Goal: Download file/media

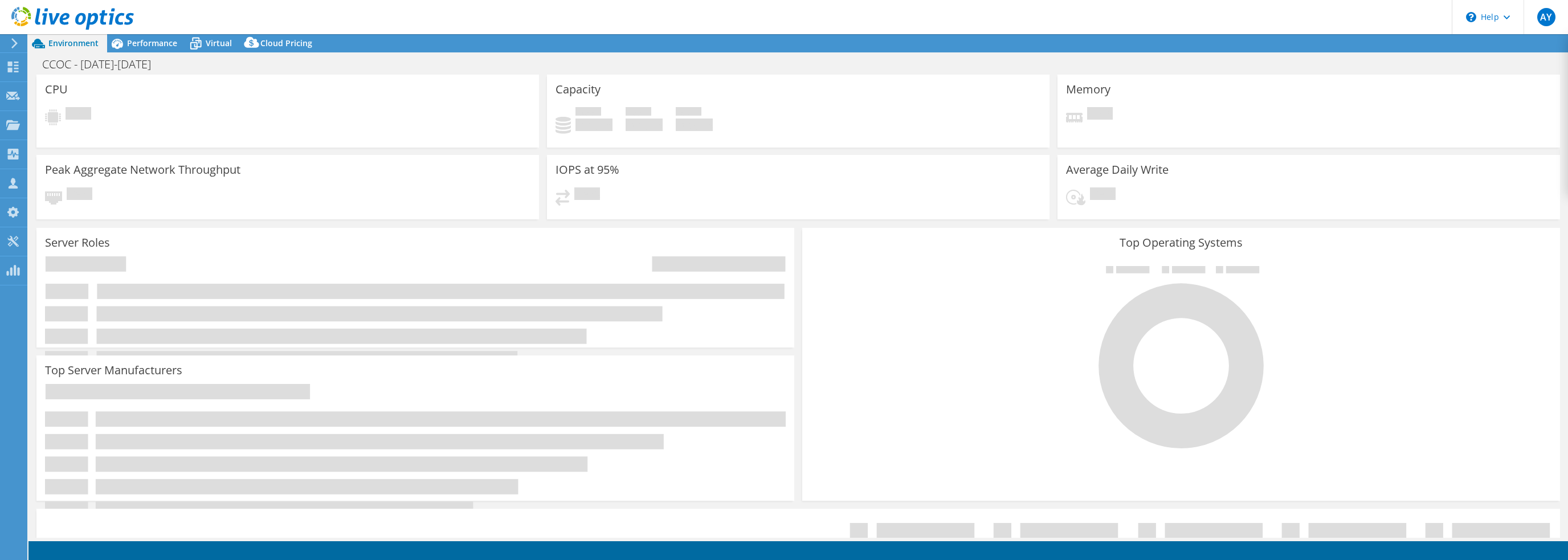
select select "USEast"
select select "USD"
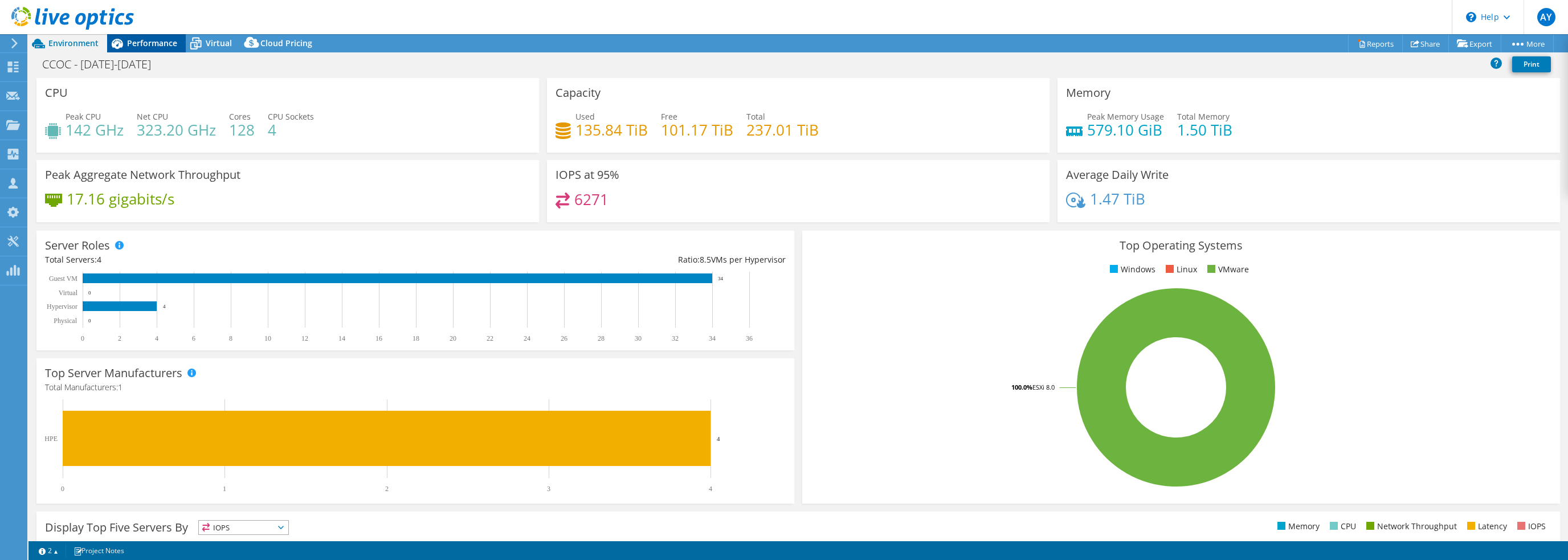
click at [158, 48] on span "Performance" at bounding box center [153, 43] width 51 height 11
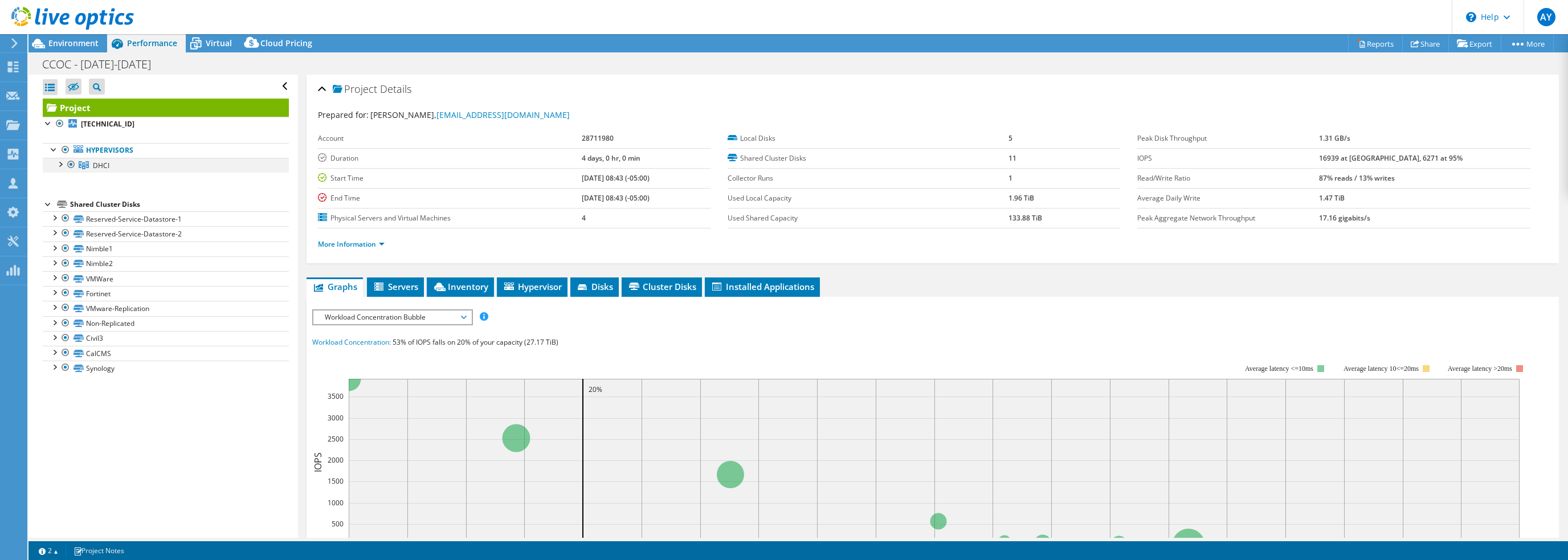
click at [60, 163] on div at bounding box center [60, 163] width 12 height 12
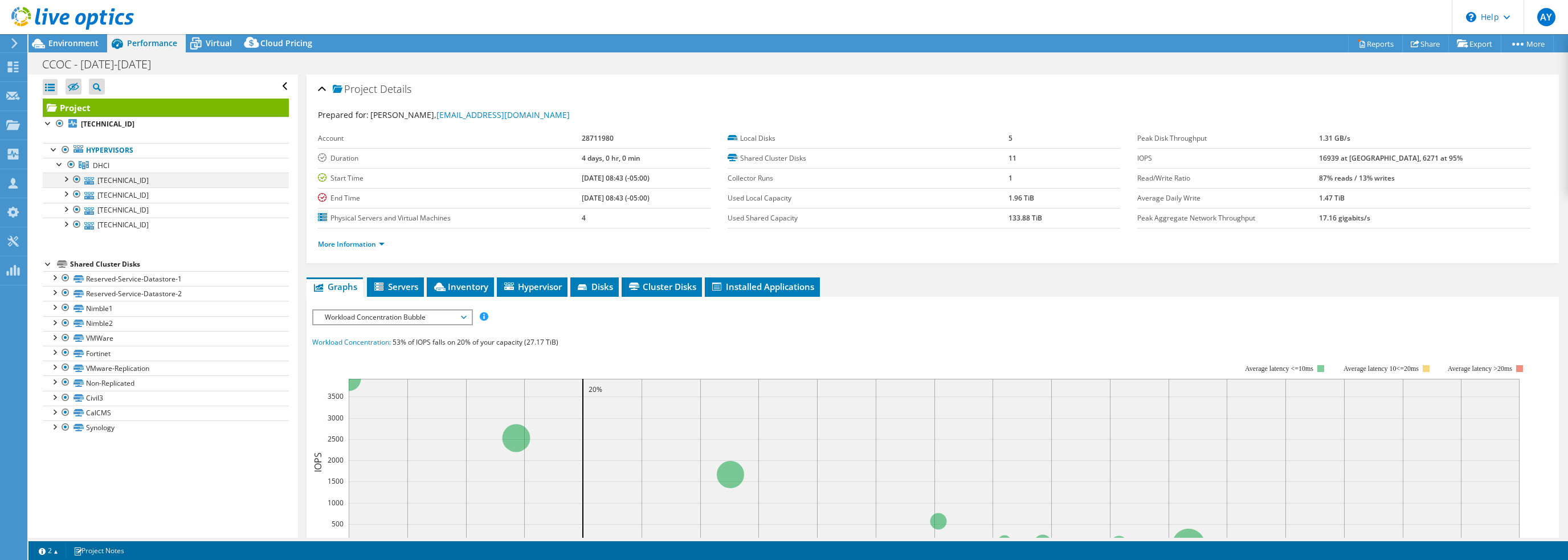
click at [67, 179] on div at bounding box center [66, 179] width 12 height 12
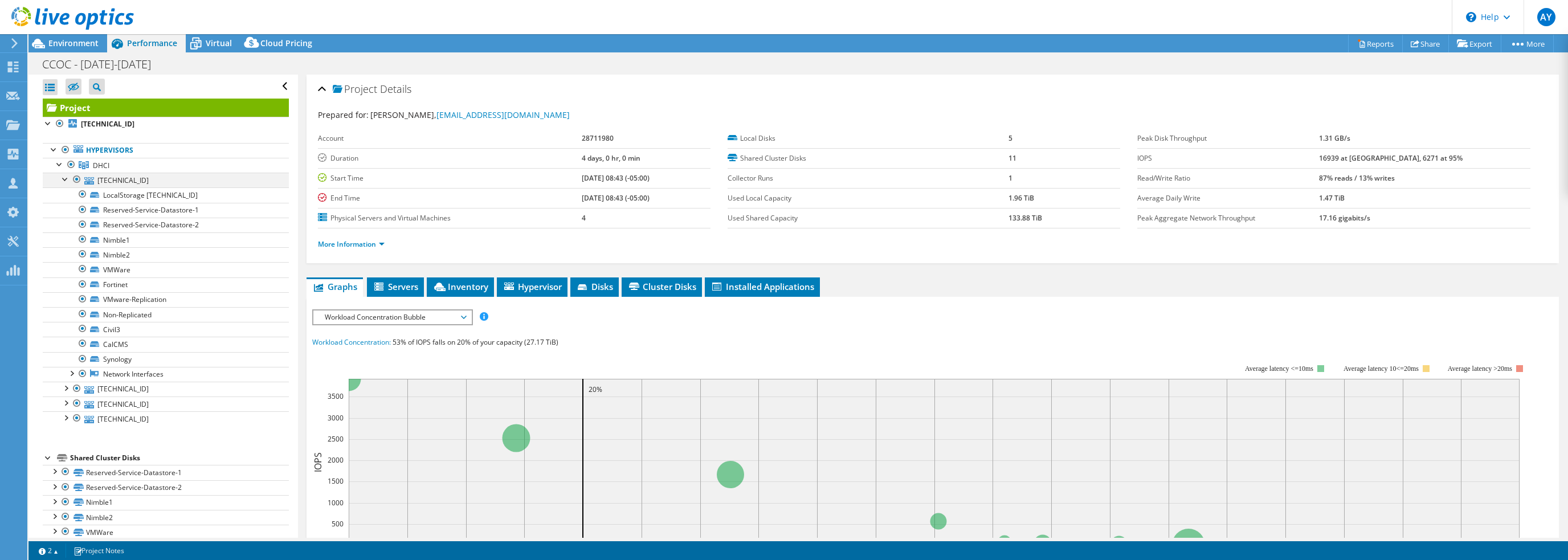
click at [73, 176] on div at bounding box center [78, 179] width 12 height 13
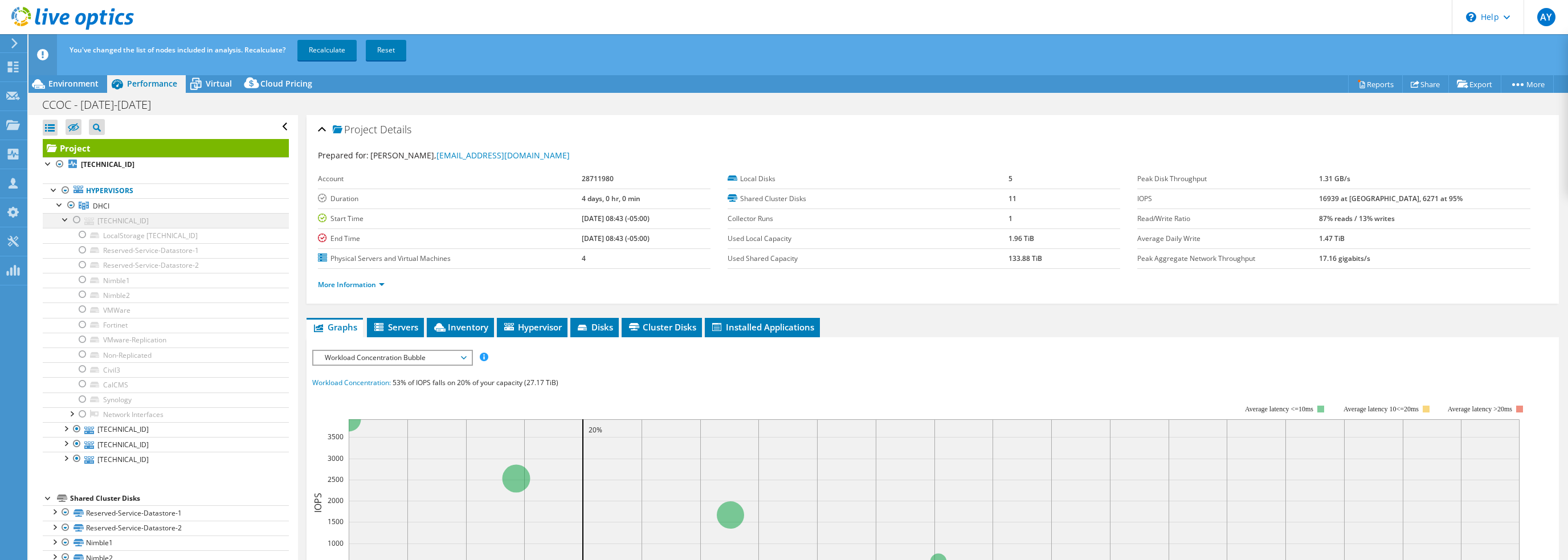
click at [75, 218] on div at bounding box center [78, 220] width 12 height 13
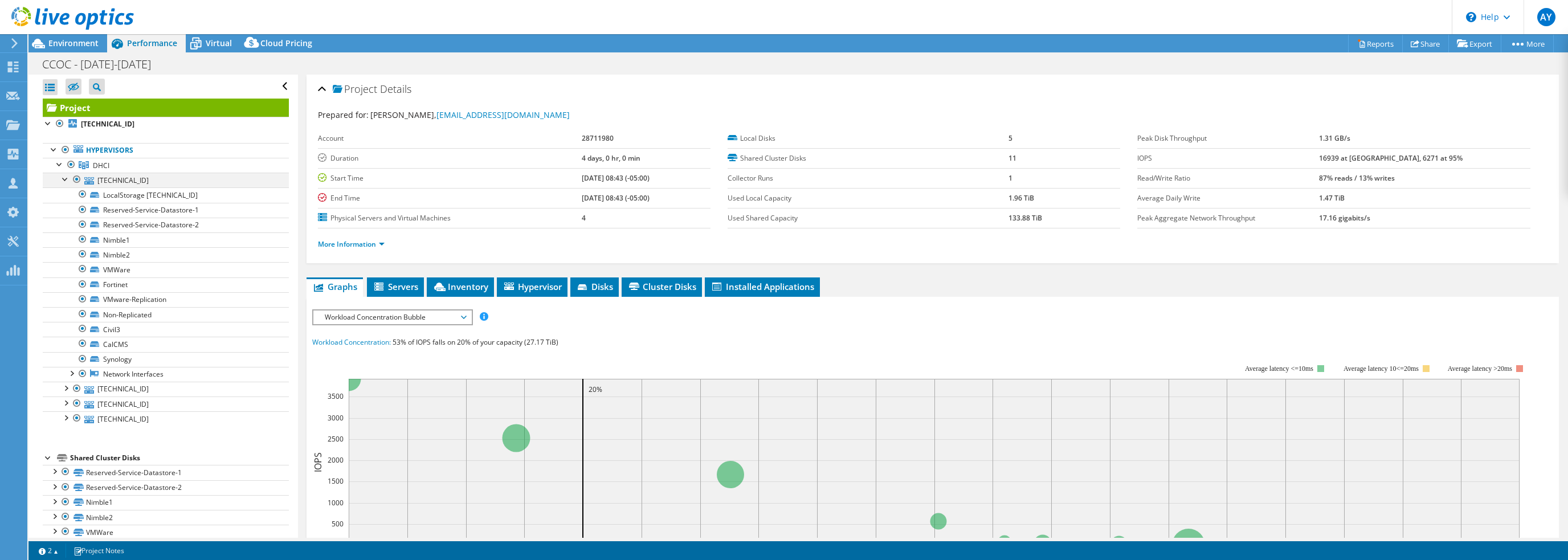
click at [63, 178] on div at bounding box center [66, 179] width 12 height 12
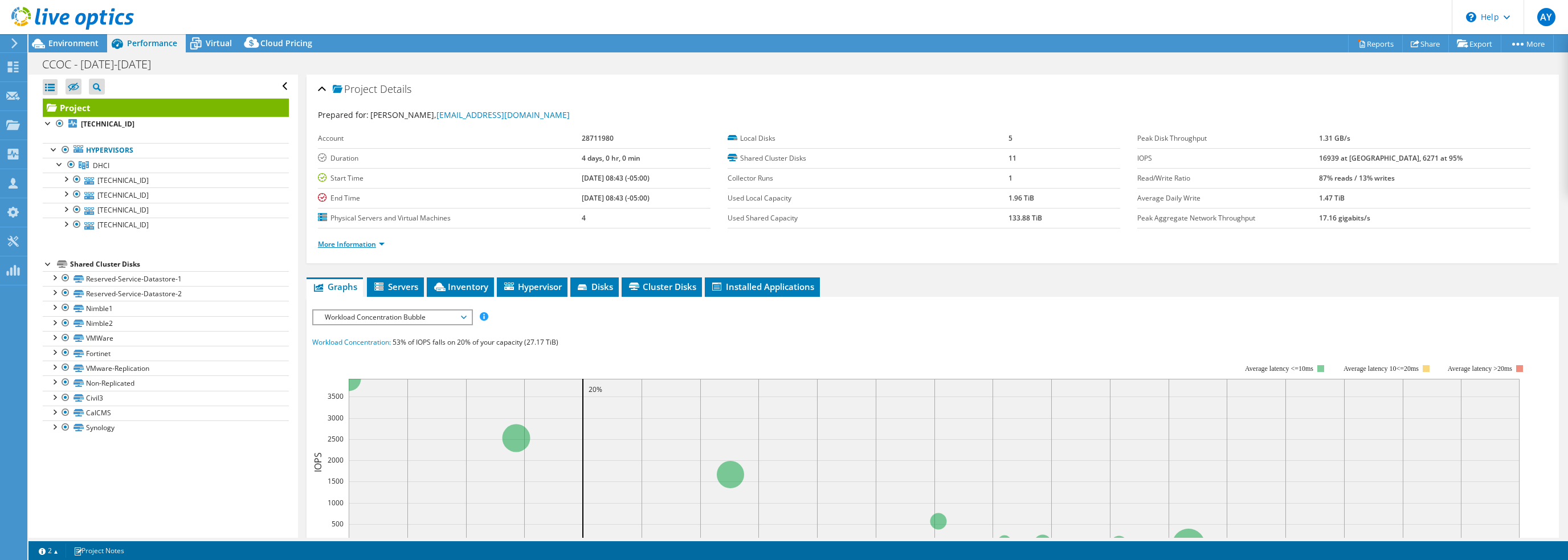
click at [343, 242] on link "More Information" at bounding box center [351, 243] width 67 height 9
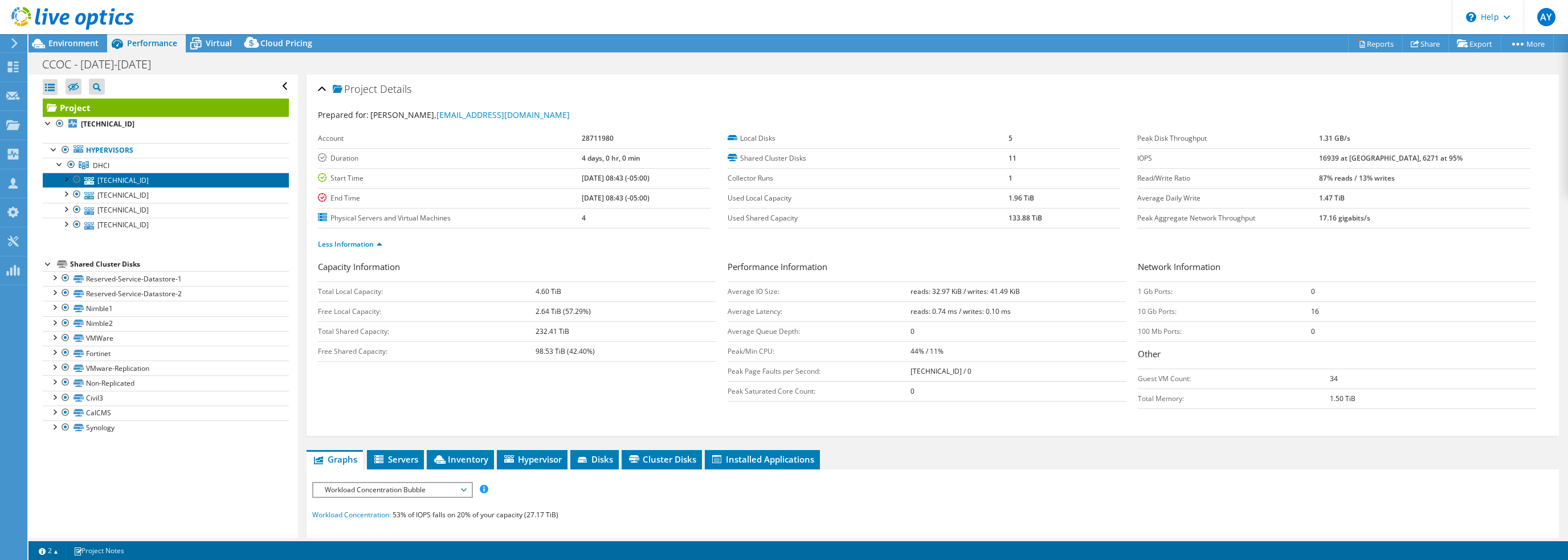
click at [149, 176] on link "[TECHNICAL_ID]" at bounding box center [166, 180] width 246 height 15
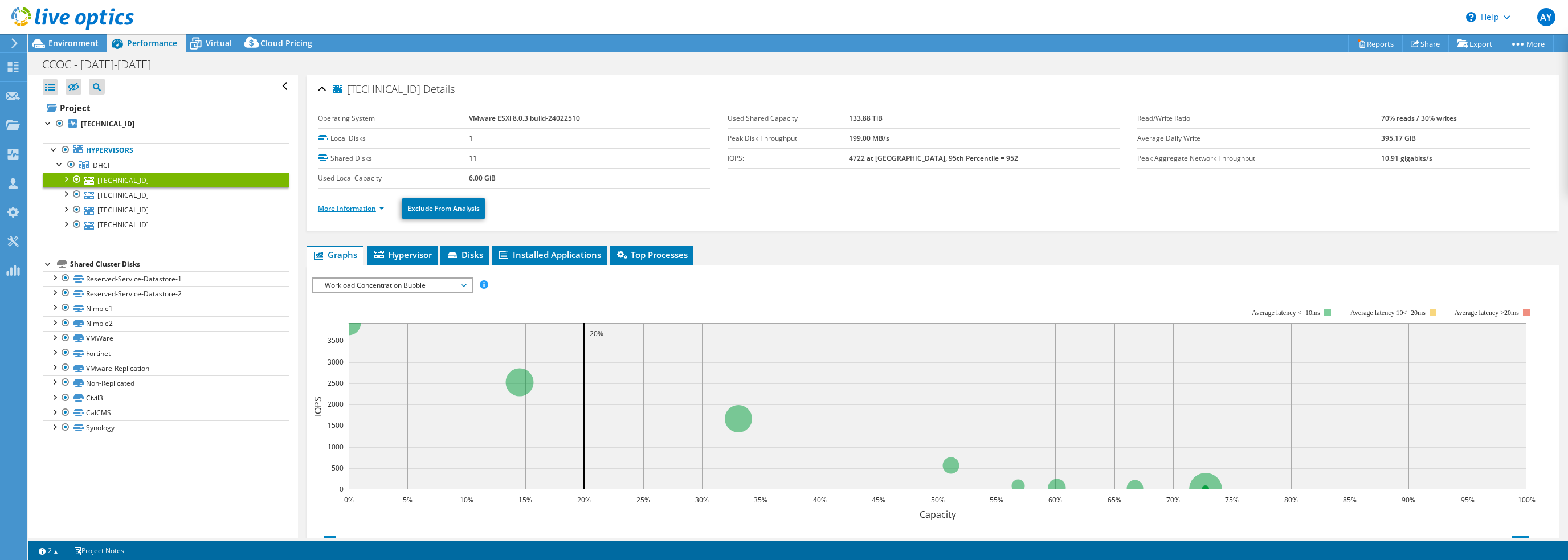
click at [340, 205] on link "More Information" at bounding box center [351, 207] width 67 height 9
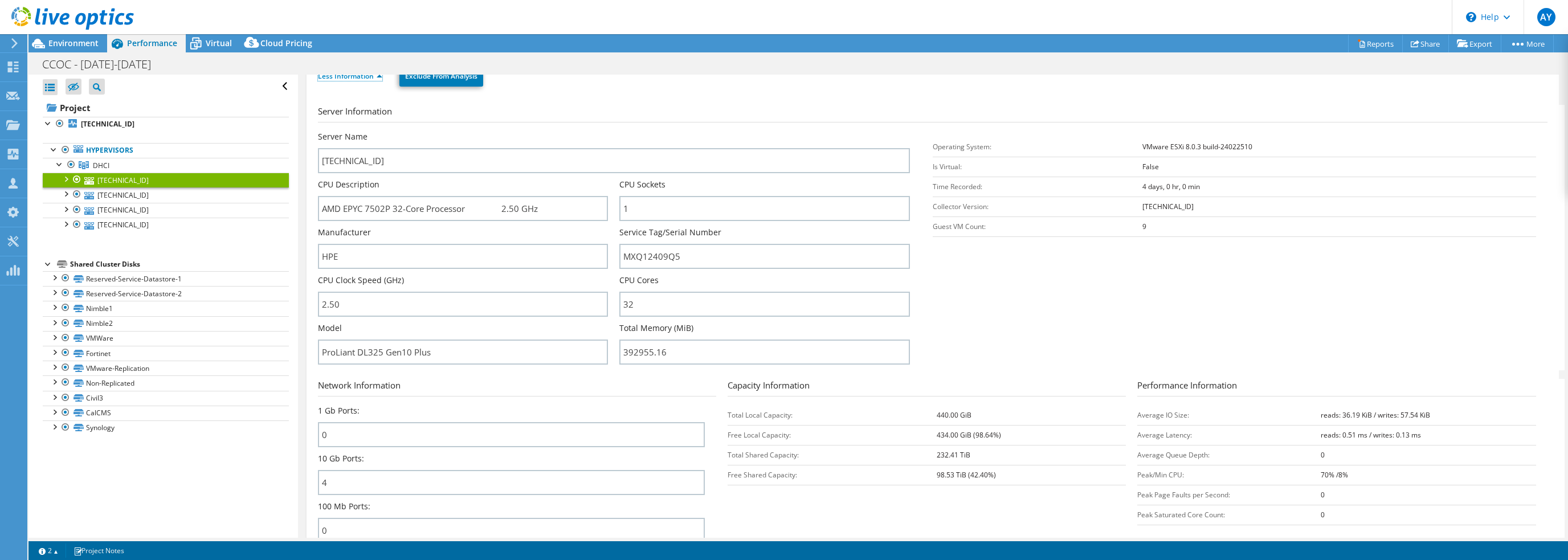
scroll to position [171, 0]
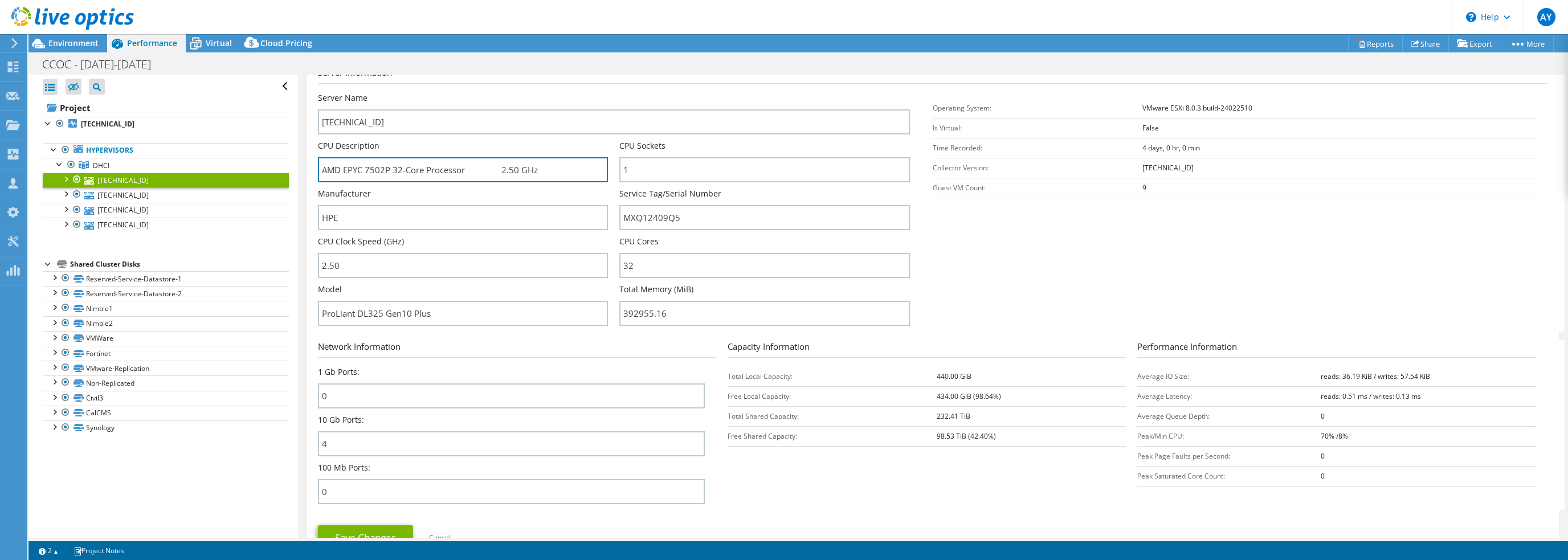
drag, startPoint x: 533, startPoint y: 164, endPoint x: 293, endPoint y: 163, distance: 240.0
click at [293, 163] on div "Open All Close All Hide Excluded Nodes Project Tree Filter" at bounding box center [798, 307] width 1539 height 463
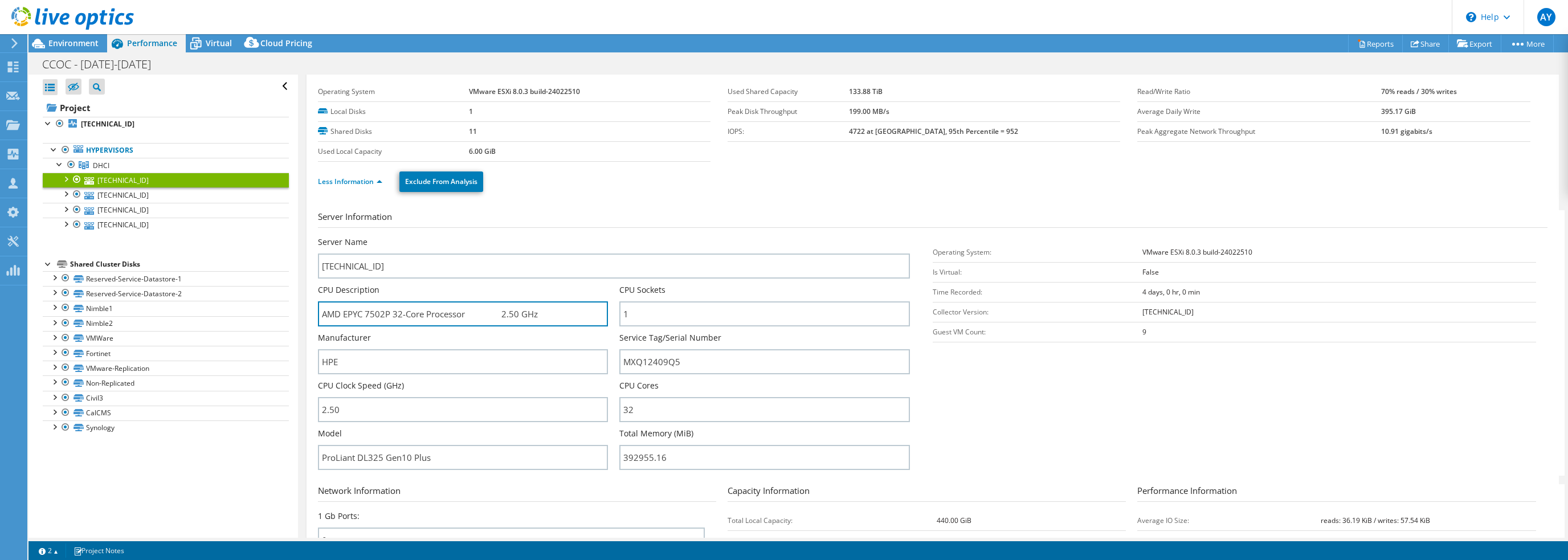
scroll to position [0, 0]
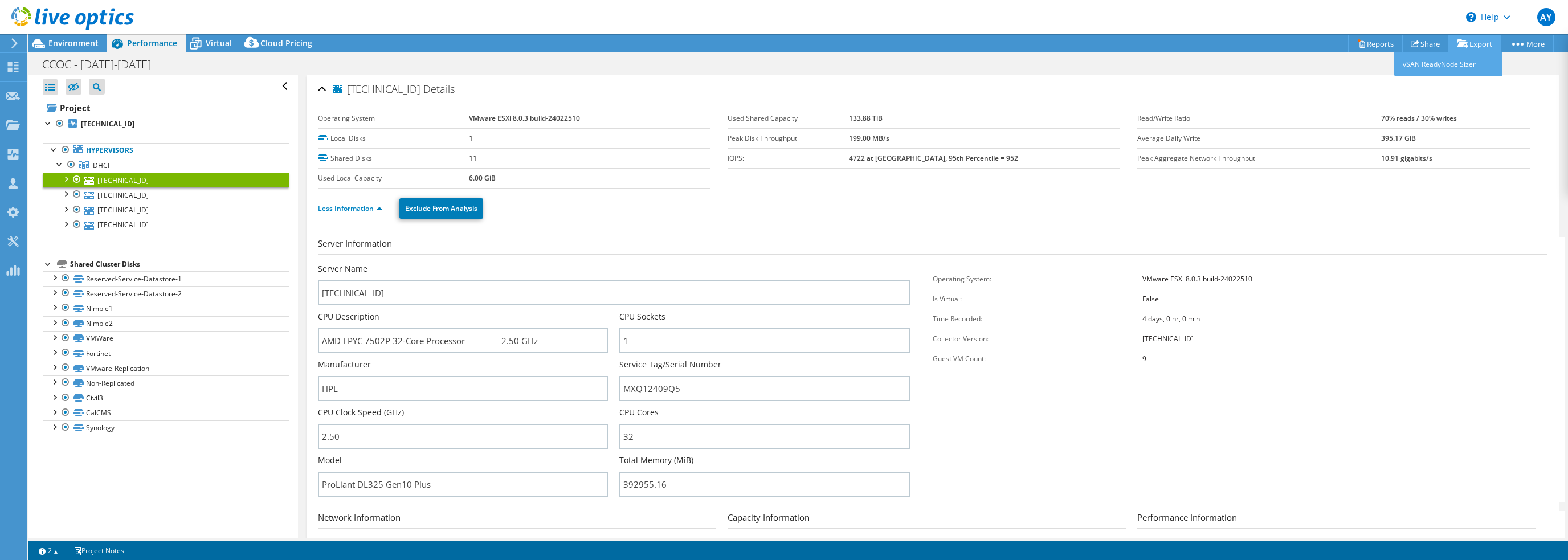
click at [1472, 45] on link "Export" at bounding box center [1474, 43] width 53 height 18
click at [1474, 46] on link "Export" at bounding box center [1474, 43] width 53 height 18
click at [1491, 43] on link "Export" at bounding box center [1474, 43] width 53 height 18
click at [1374, 45] on link "Reports" at bounding box center [1375, 43] width 55 height 18
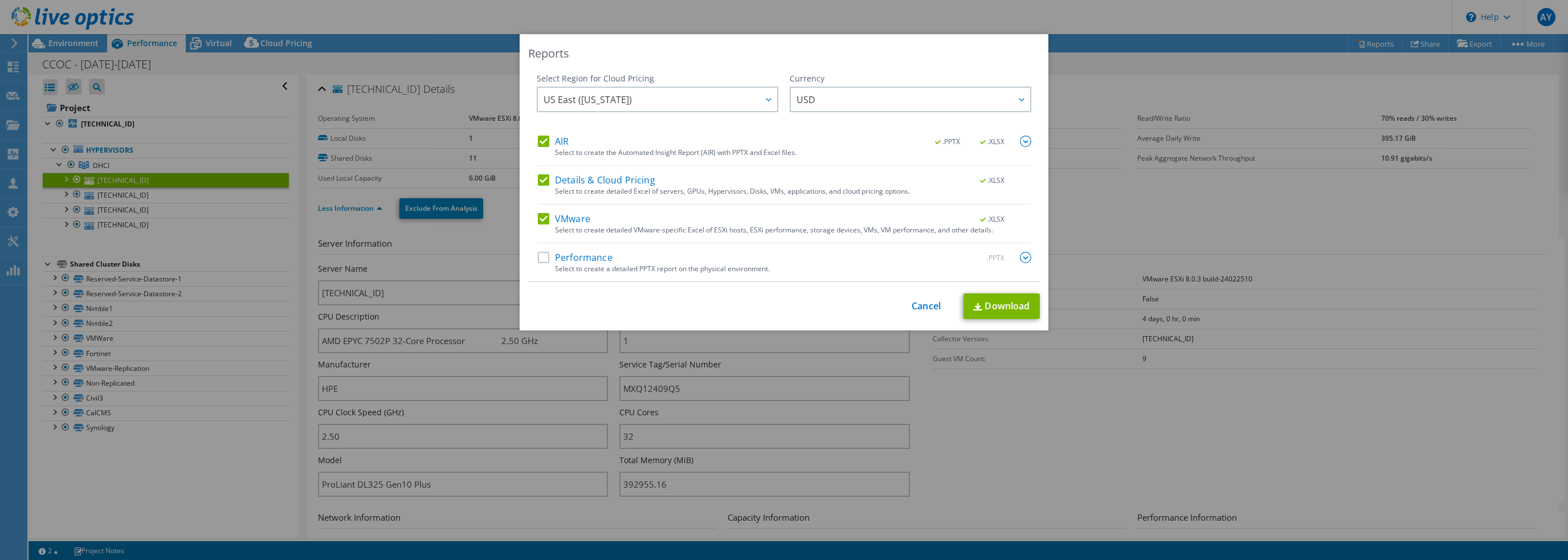
click at [539, 175] on label "Details & Cloud Pricing" at bounding box center [596, 180] width 117 height 12
click at [0, 0] on input "Details & Cloud Pricing" at bounding box center [0, 0] width 0 height 0
click at [538, 141] on label "AIR" at bounding box center [553, 141] width 31 height 12
click at [0, 0] on input "AIR" at bounding box center [0, 0] width 0 height 0
click at [538, 259] on label "Performance" at bounding box center [575, 258] width 75 height 12
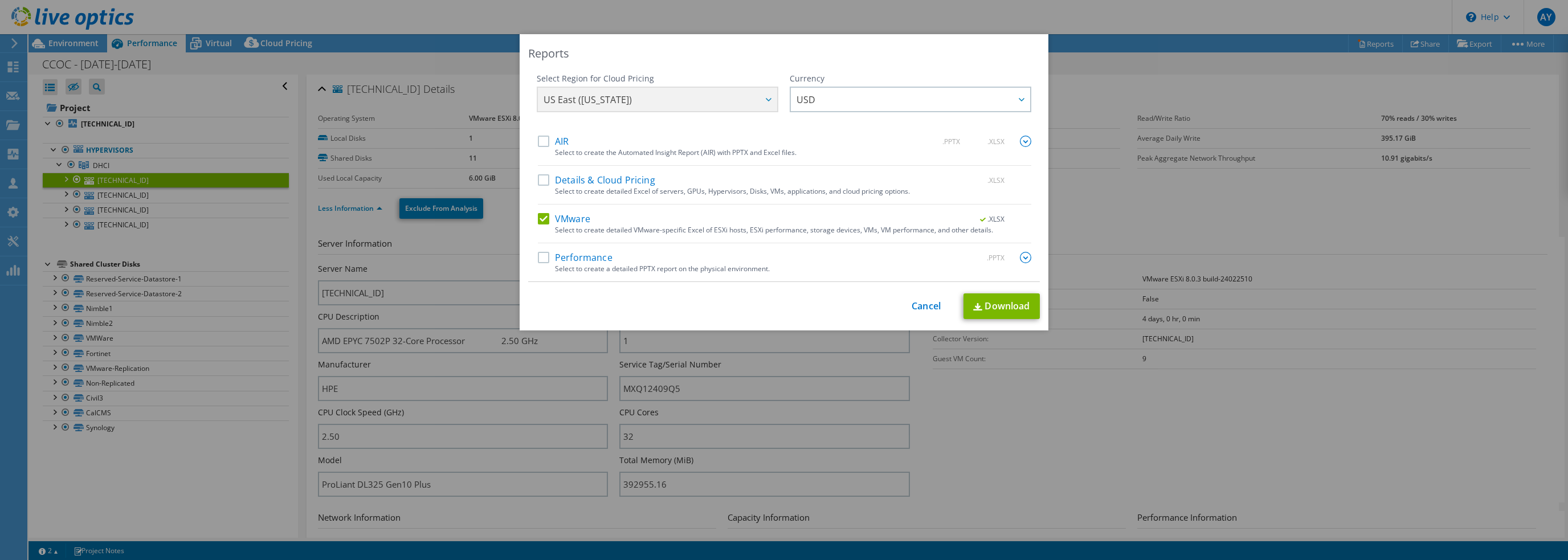
click at [0, 0] on input "Performance" at bounding box center [0, 0] width 0 height 0
click at [983, 305] on link "Download" at bounding box center [1002, 306] width 77 height 25
click at [559, 296] on div "This process may take a while, please wait... Cancel Download" at bounding box center [784, 306] width 511 height 25
click at [917, 306] on link "Cancel" at bounding box center [926, 306] width 29 height 11
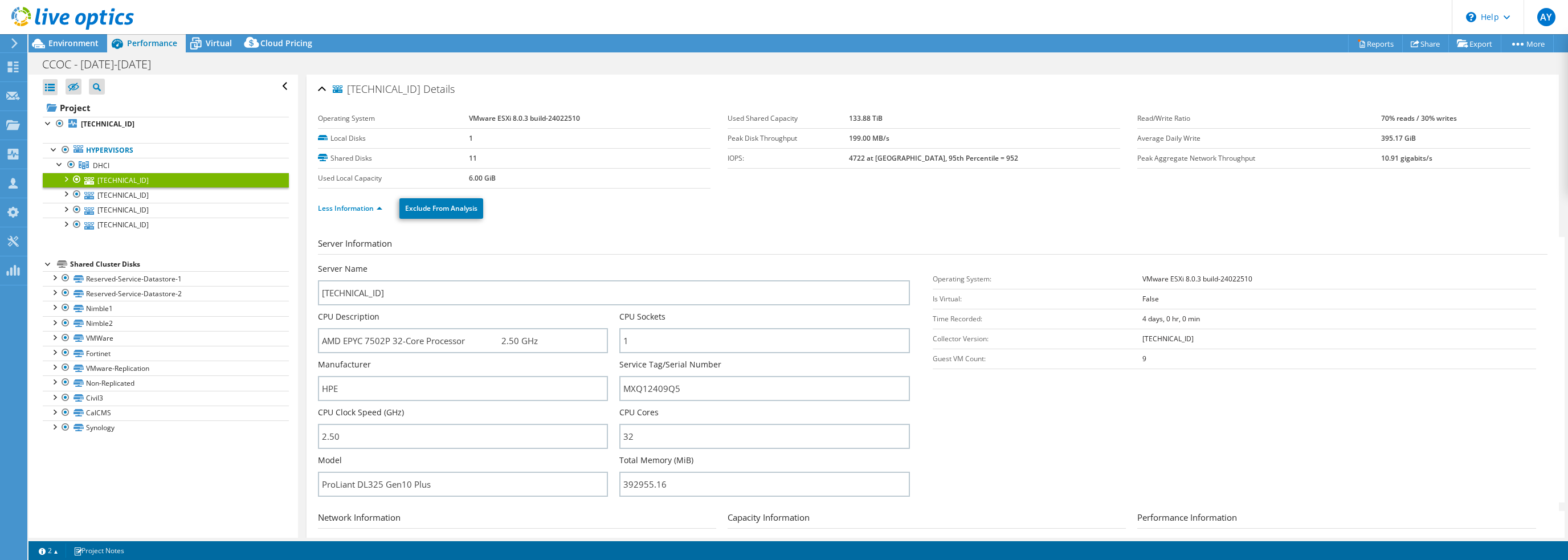
click at [70, 36] on div at bounding box center [67, 19] width 134 height 38
click at [68, 40] on span "Environment" at bounding box center [73, 43] width 51 height 11
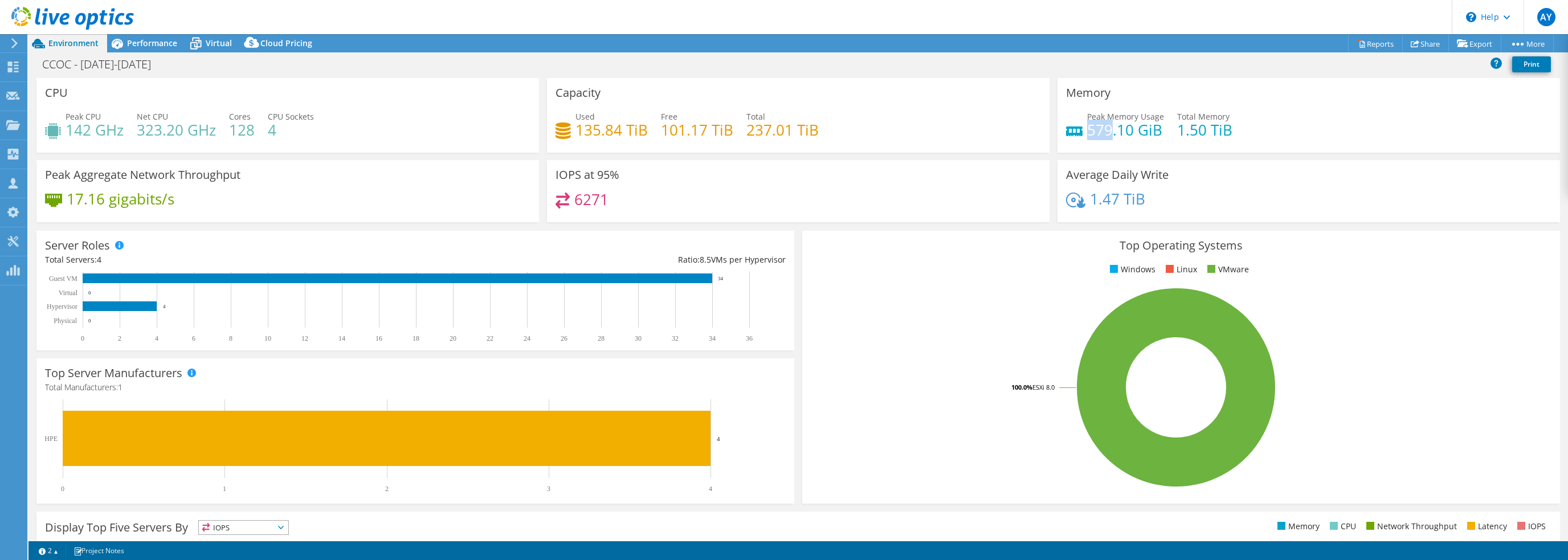
drag, startPoint x: 1105, startPoint y: 125, endPoint x: 1084, endPoint y: 125, distance: 21.0
click at [1087, 125] on h4 "579.10 GiB" at bounding box center [1125, 130] width 77 height 13
copy h4 "579"
